Goal: Check status

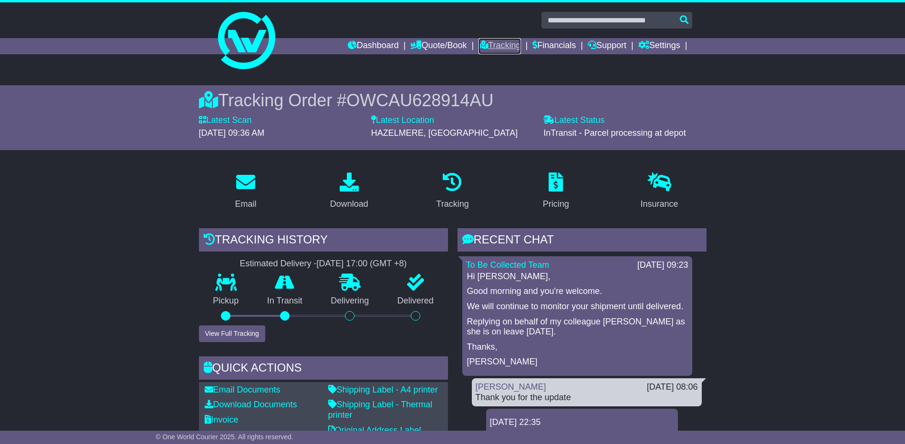
click at [499, 47] on link "Tracking" at bounding box center [499, 46] width 42 height 16
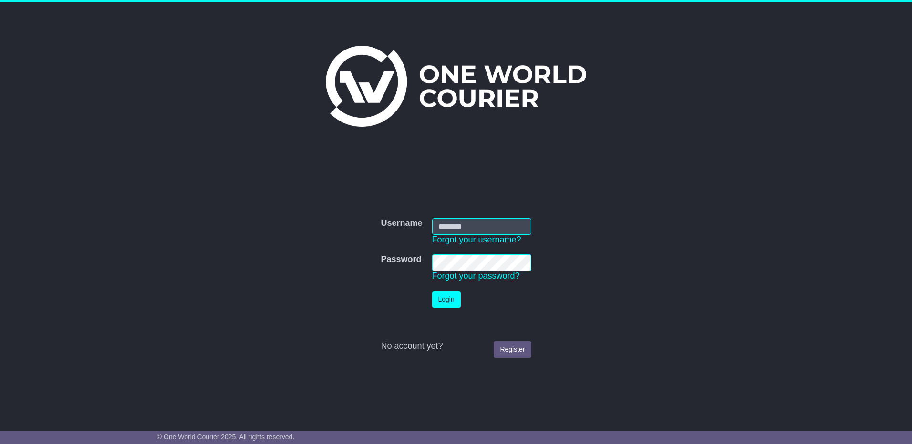
type input "**********"
click at [440, 301] on button "Login" at bounding box center [446, 299] width 29 height 17
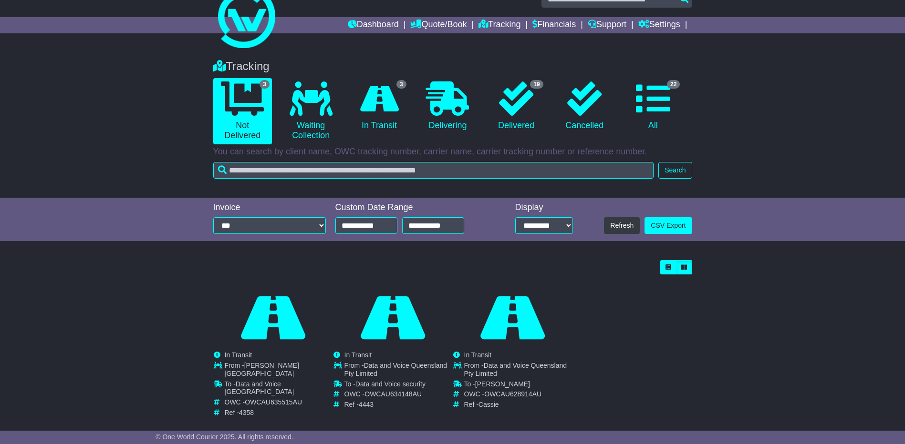
scroll to position [27, 0]
